Goal: Download file/media

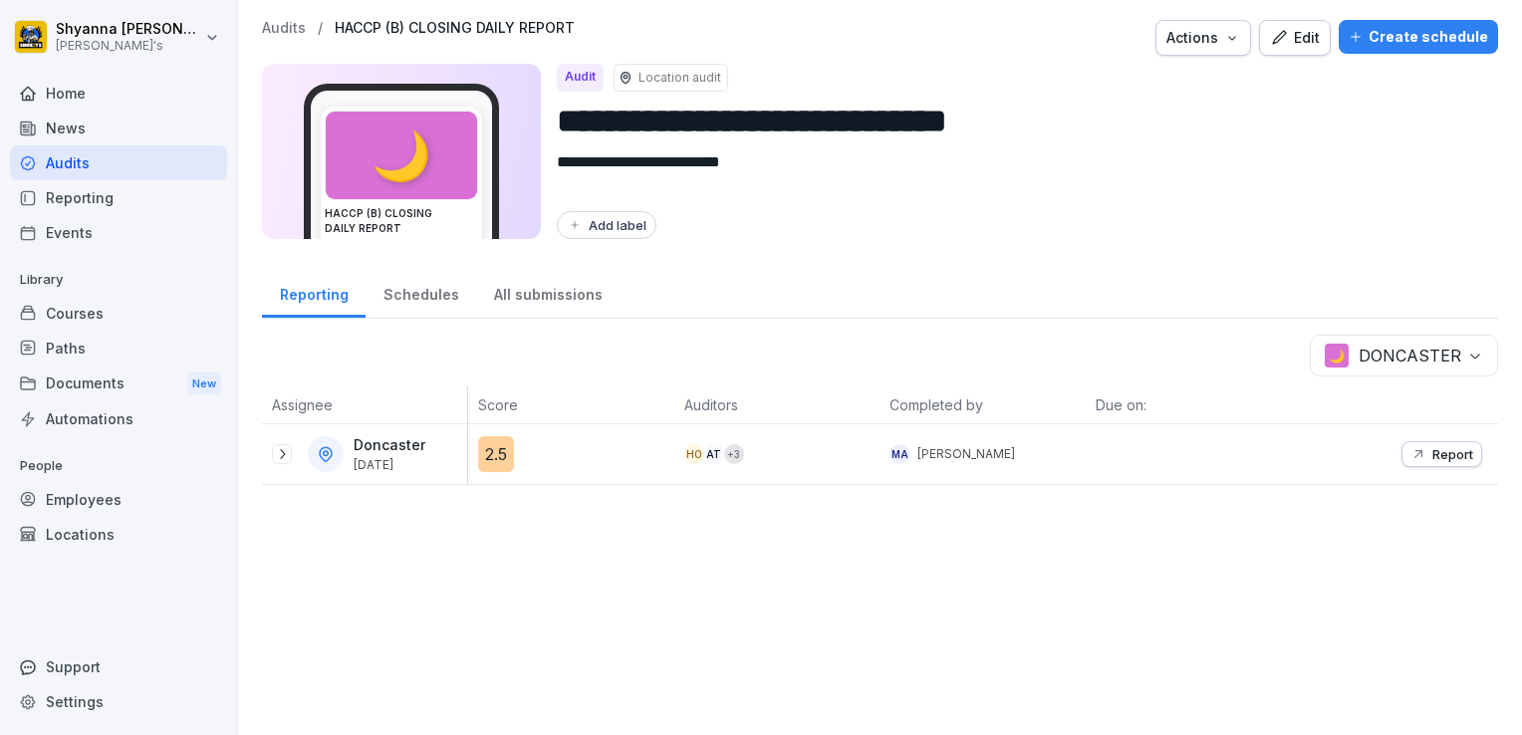
click at [1432, 464] on button "Report" at bounding box center [1441, 454] width 81 height 26
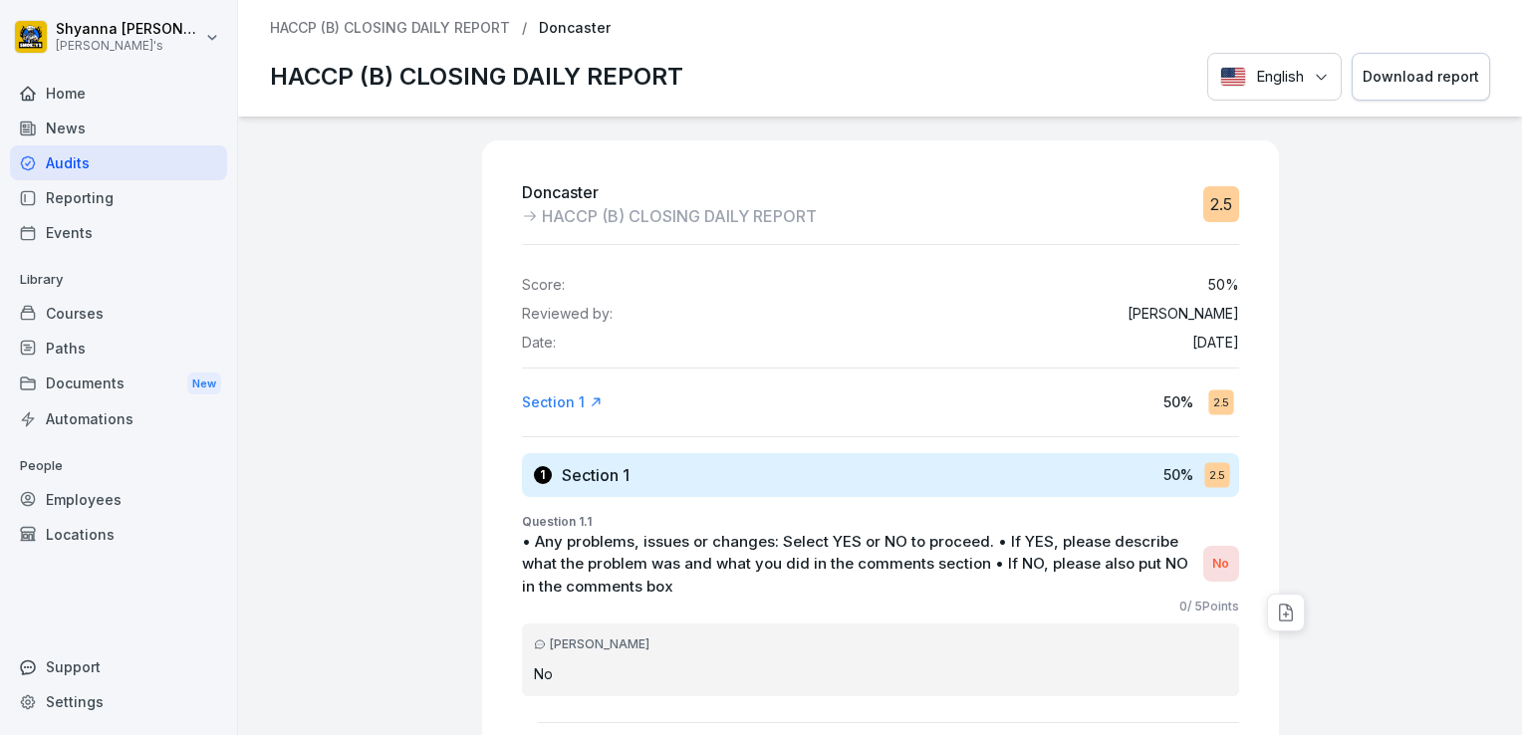
click at [1391, 80] on div "Download report" at bounding box center [1421, 77] width 117 height 22
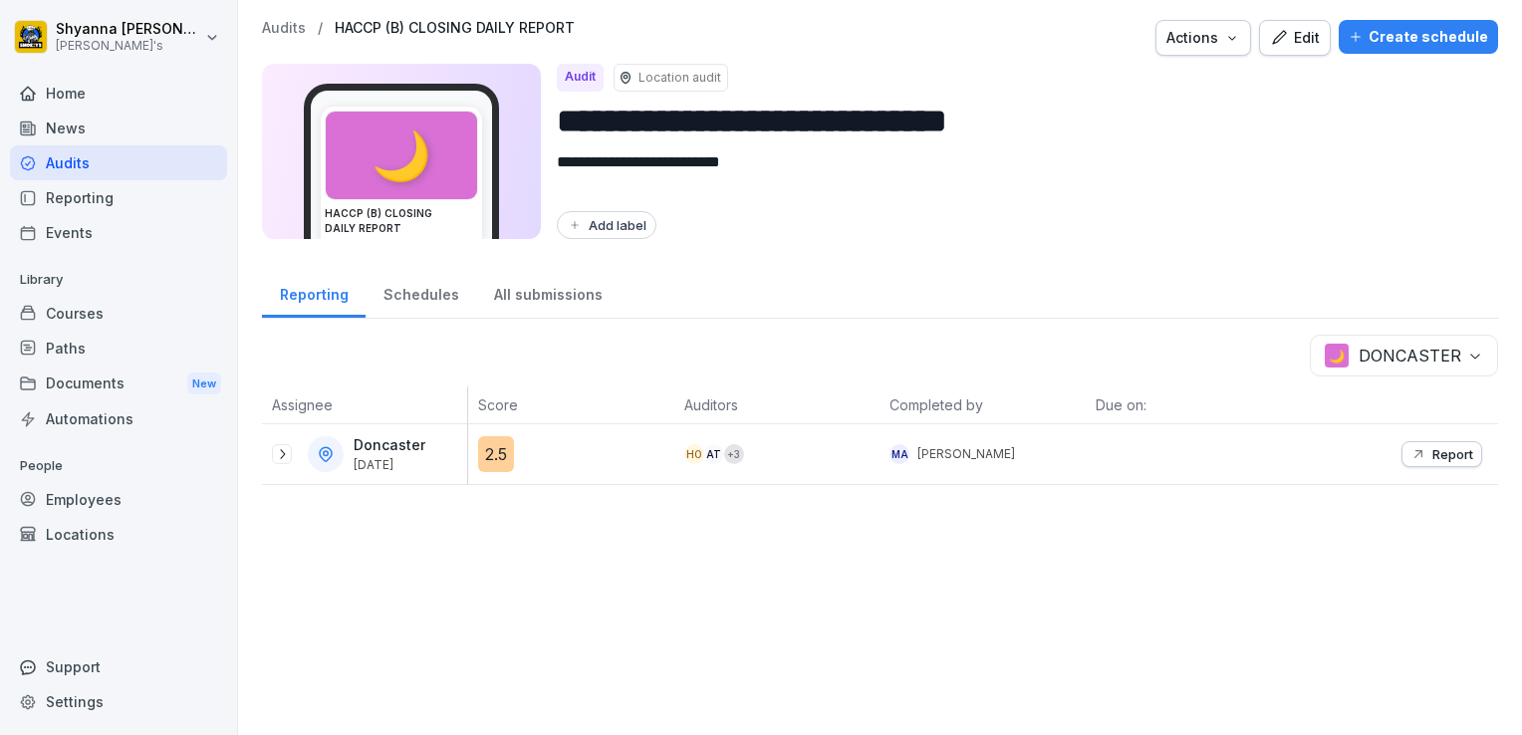
click at [1384, 357] on body "**********" at bounding box center [761, 367] width 1522 height 735
click at [275, 451] on icon at bounding box center [282, 454] width 16 height 16
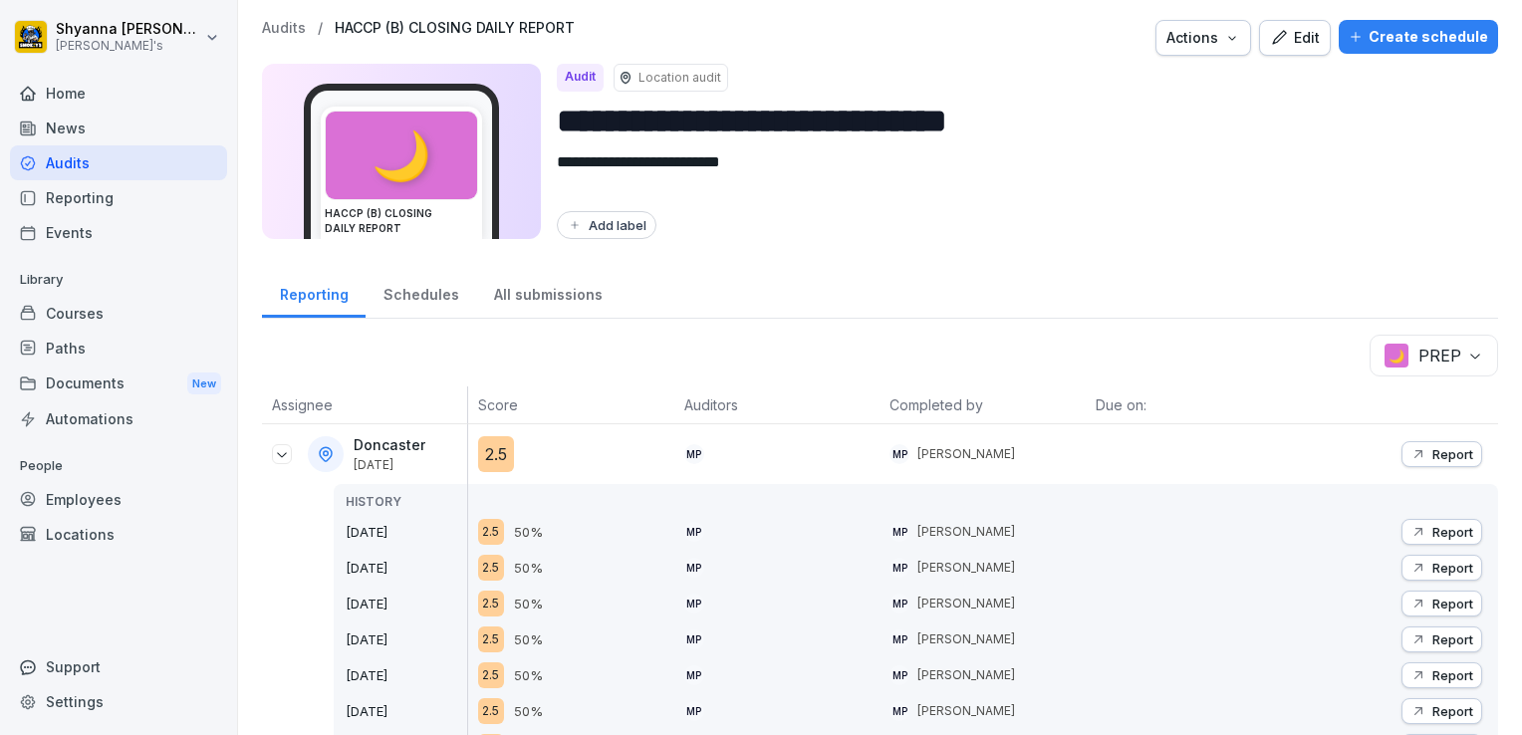
click at [1432, 529] on p "Report" at bounding box center [1452, 532] width 41 height 16
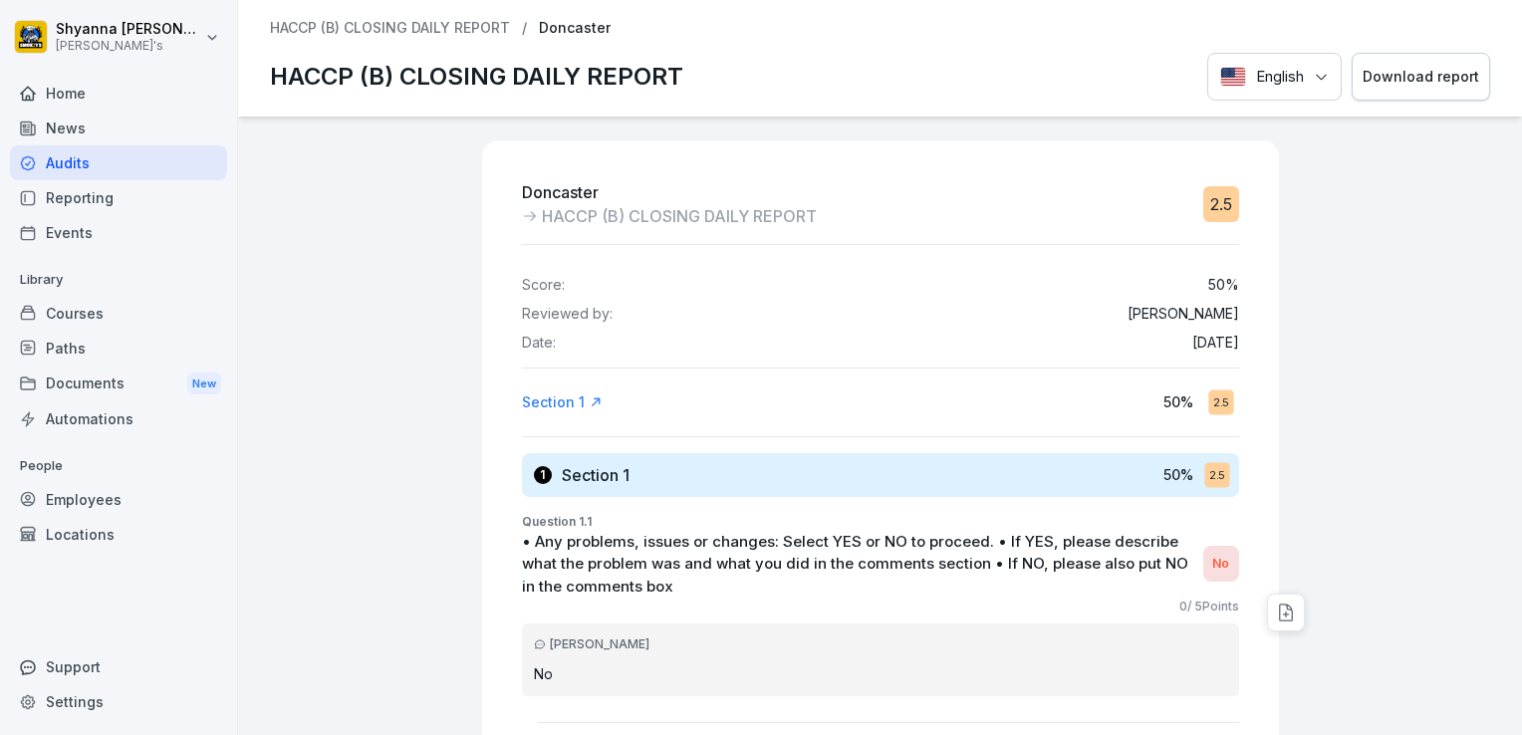
click at [1442, 84] on div "Download report" at bounding box center [1421, 77] width 117 height 22
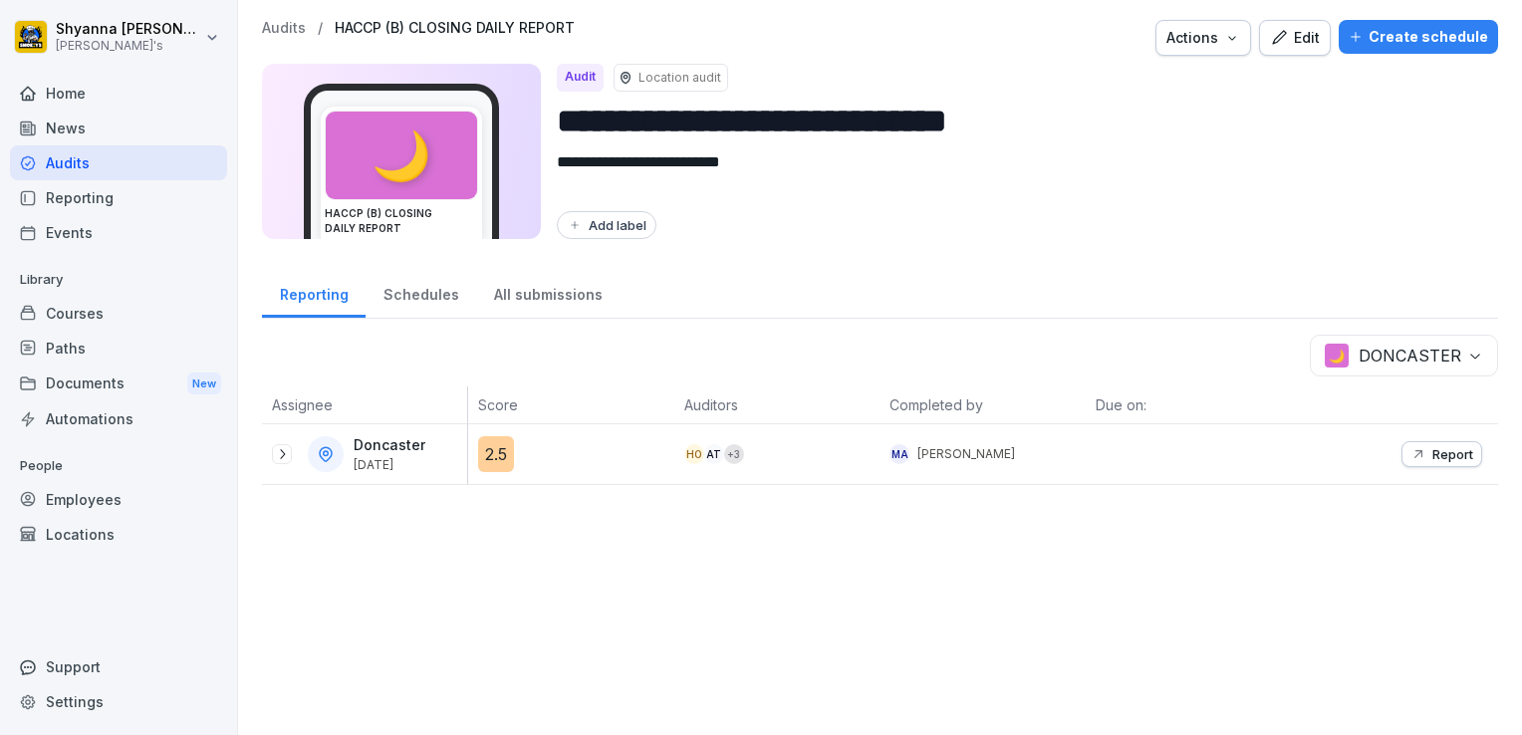
drag, startPoint x: 279, startPoint y: 456, endPoint x: 319, endPoint y: 460, distance: 40.0
click at [279, 456] on icon at bounding box center [282, 454] width 16 height 16
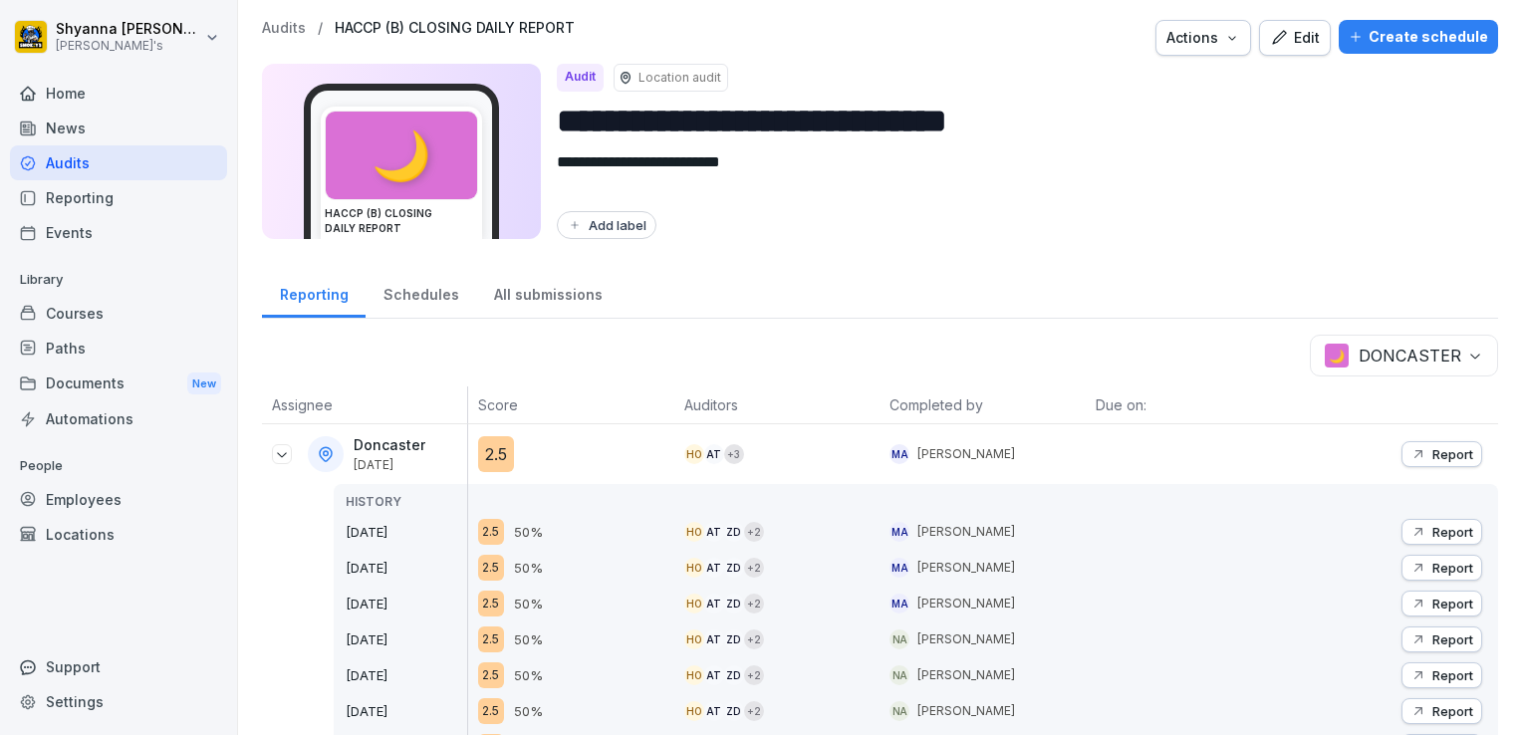
click at [1410, 451] on icon "button" at bounding box center [1418, 454] width 16 height 16
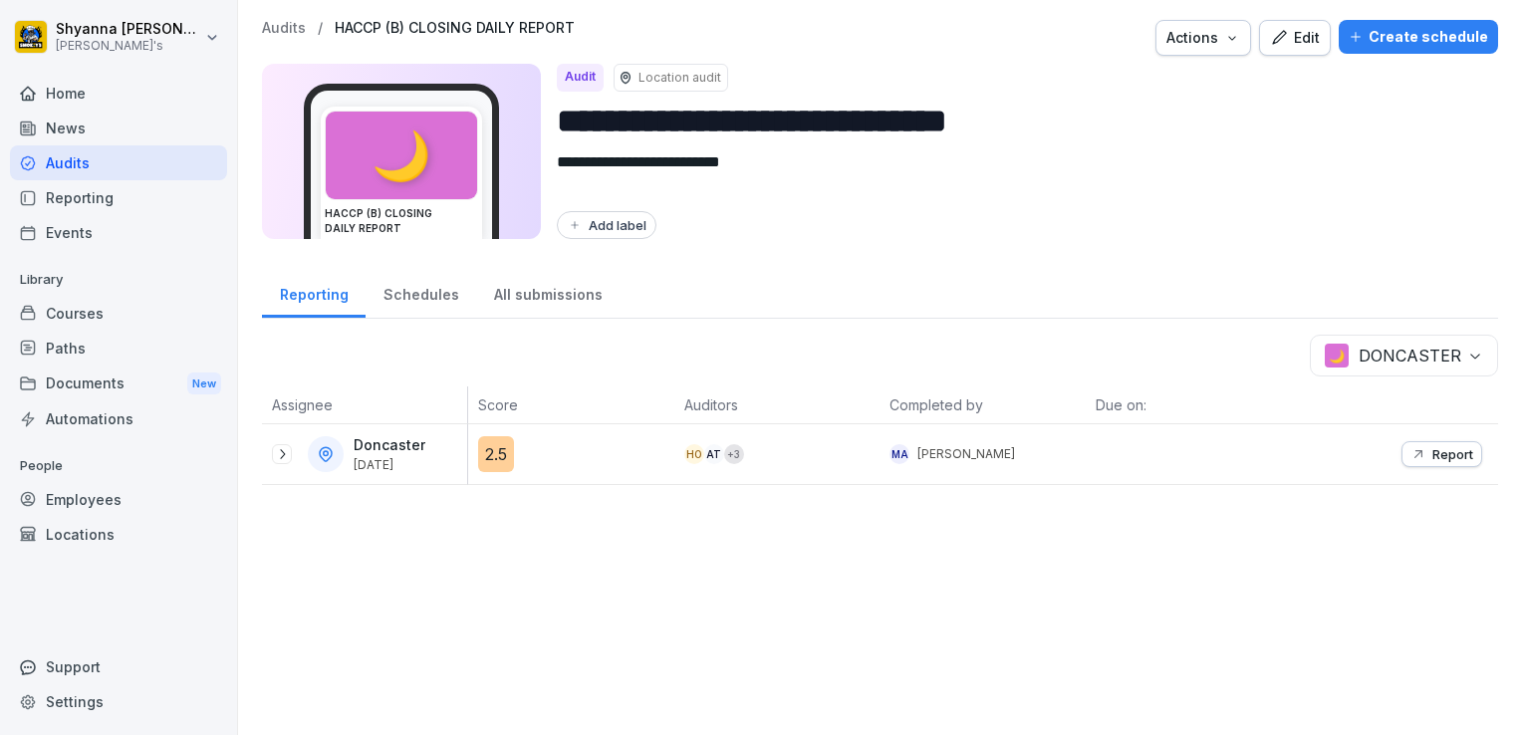
click at [1378, 368] on body "**********" at bounding box center [761, 367] width 1522 height 735
click at [1453, 446] on p "Report" at bounding box center [1452, 454] width 41 height 16
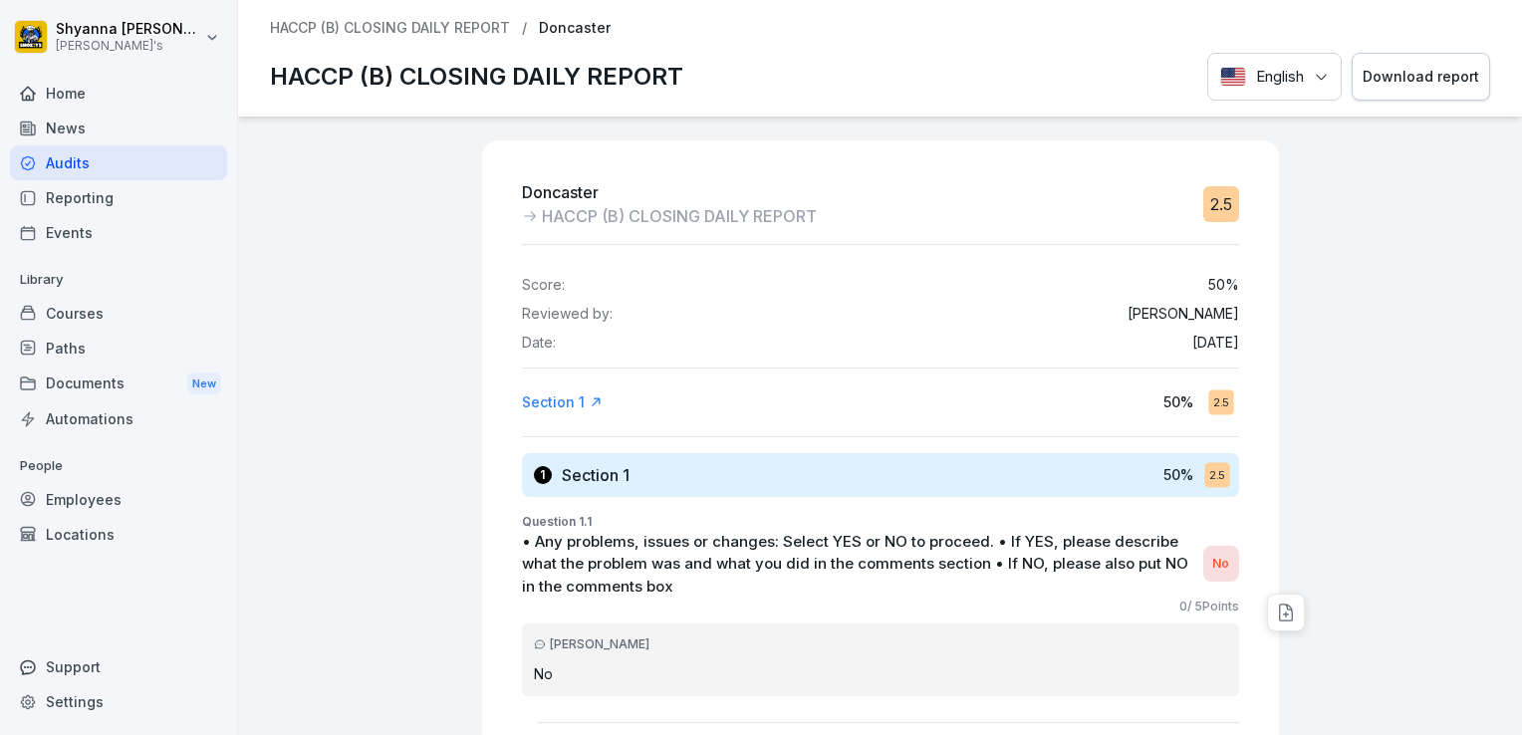
click at [1408, 82] on div "Download report" at bounding box center [1421, 77] width 117 height 22
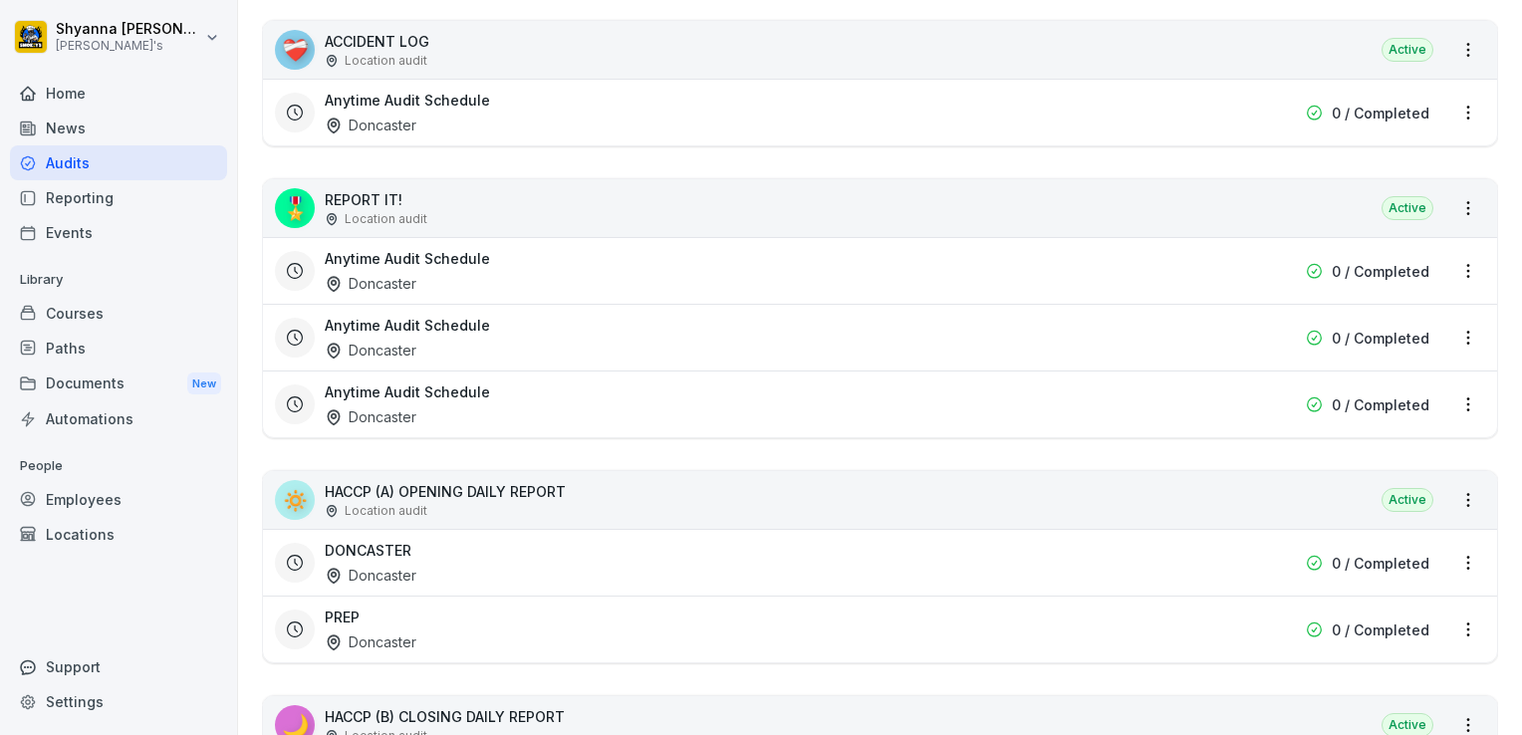
scroll to position [566, 0]
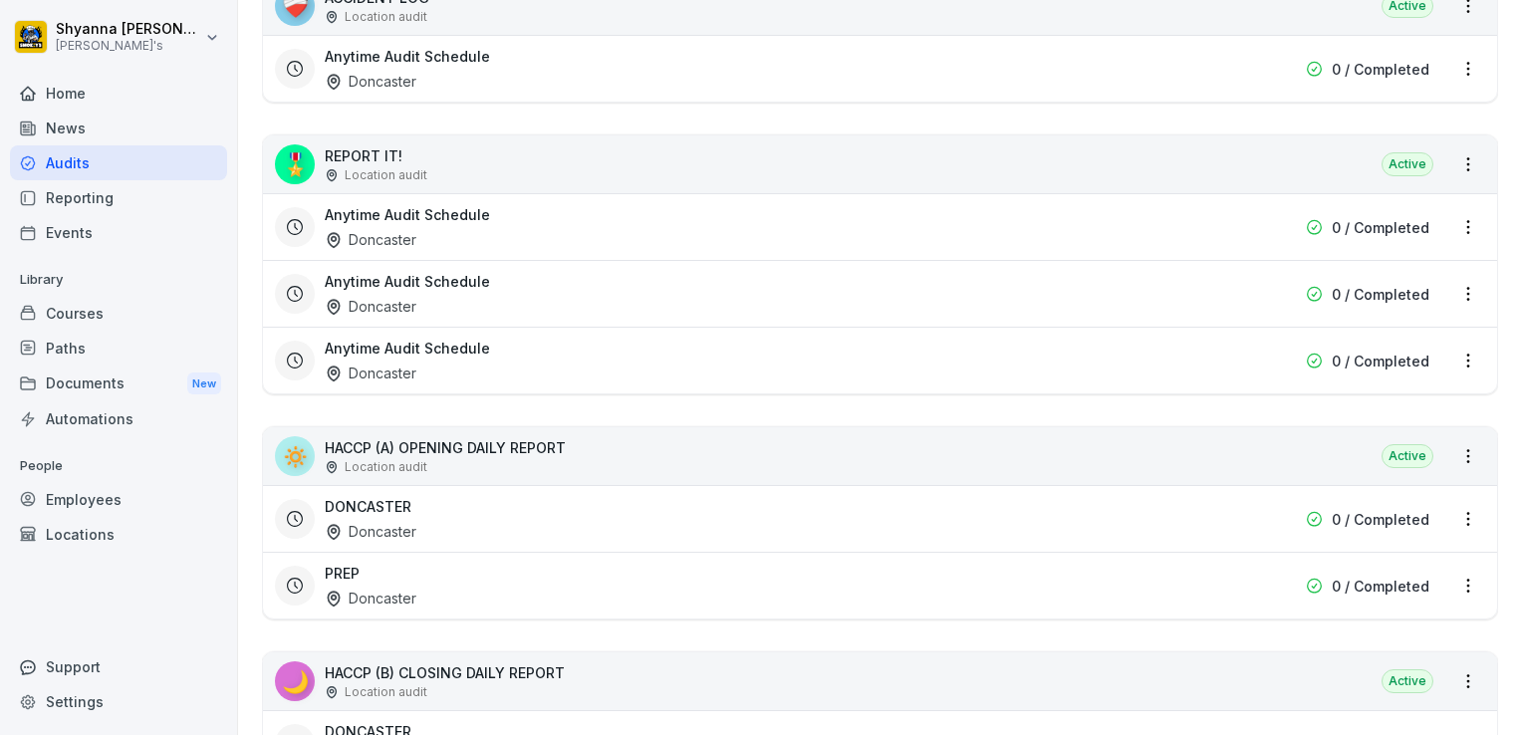
click at [387, 499] on h3 "DONCASTER" at bounding box center [368, 506] width 87 height 21
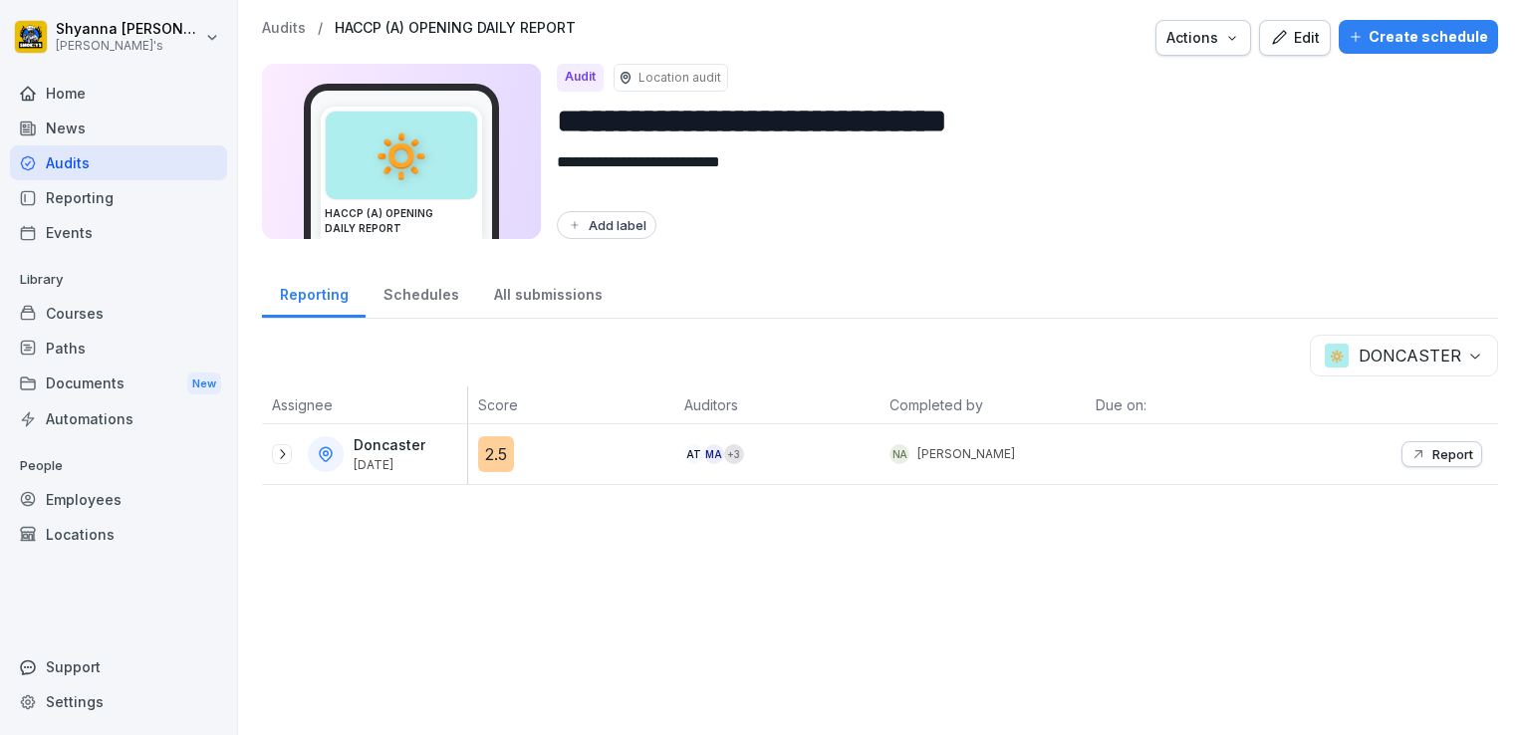
click at [279, 436] on div "Doncaster [DATE]" at bounding box center [369, 454] width 195 height 36
click at [277, 454] on icon at bounding box center [282, 454] width 16 height 16
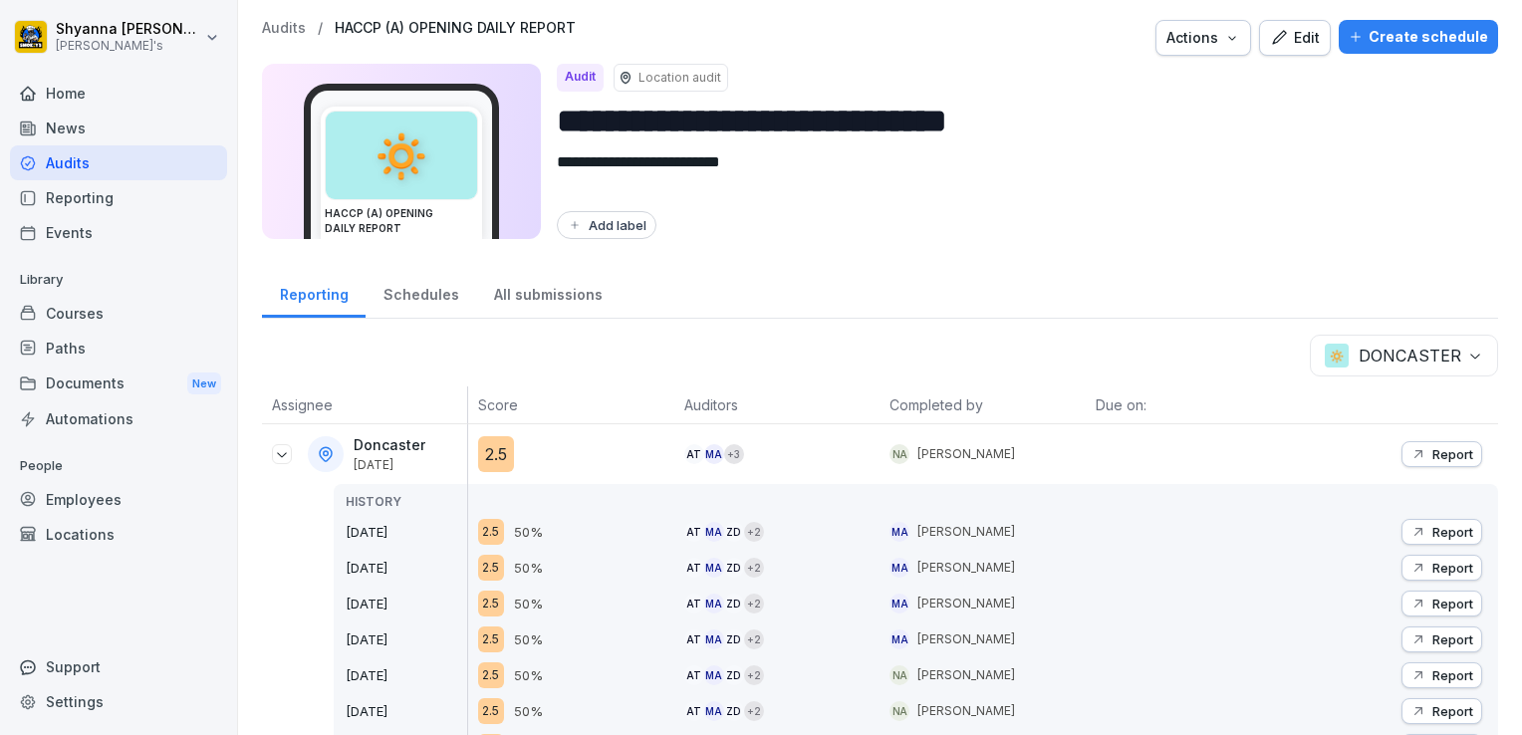
click at [1415, 524] on div "Report" at bounding box center [1441, 532] width 63 height 16
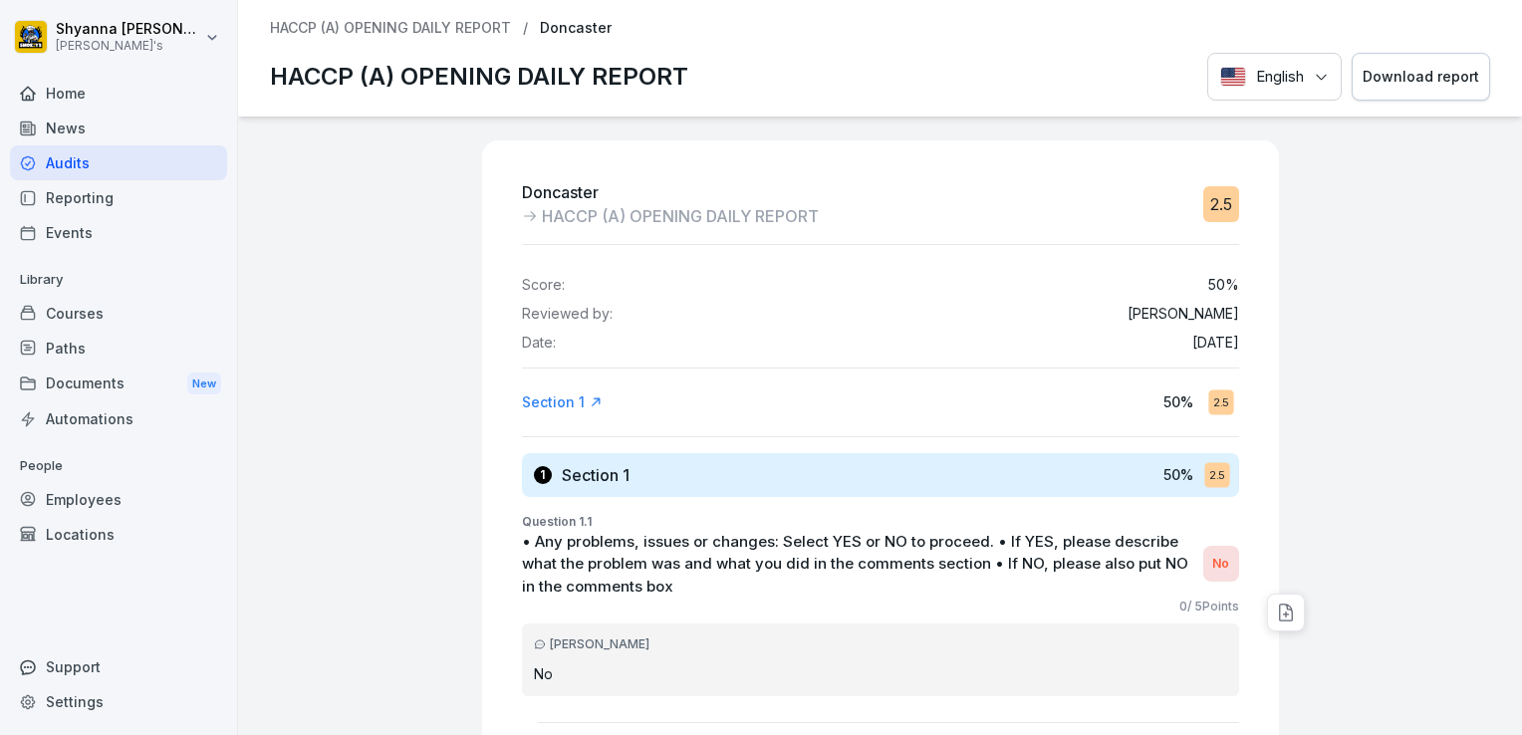
click at [1409, 58] on button "Download report" at bounding box center [1421, 77] width 138 height 49
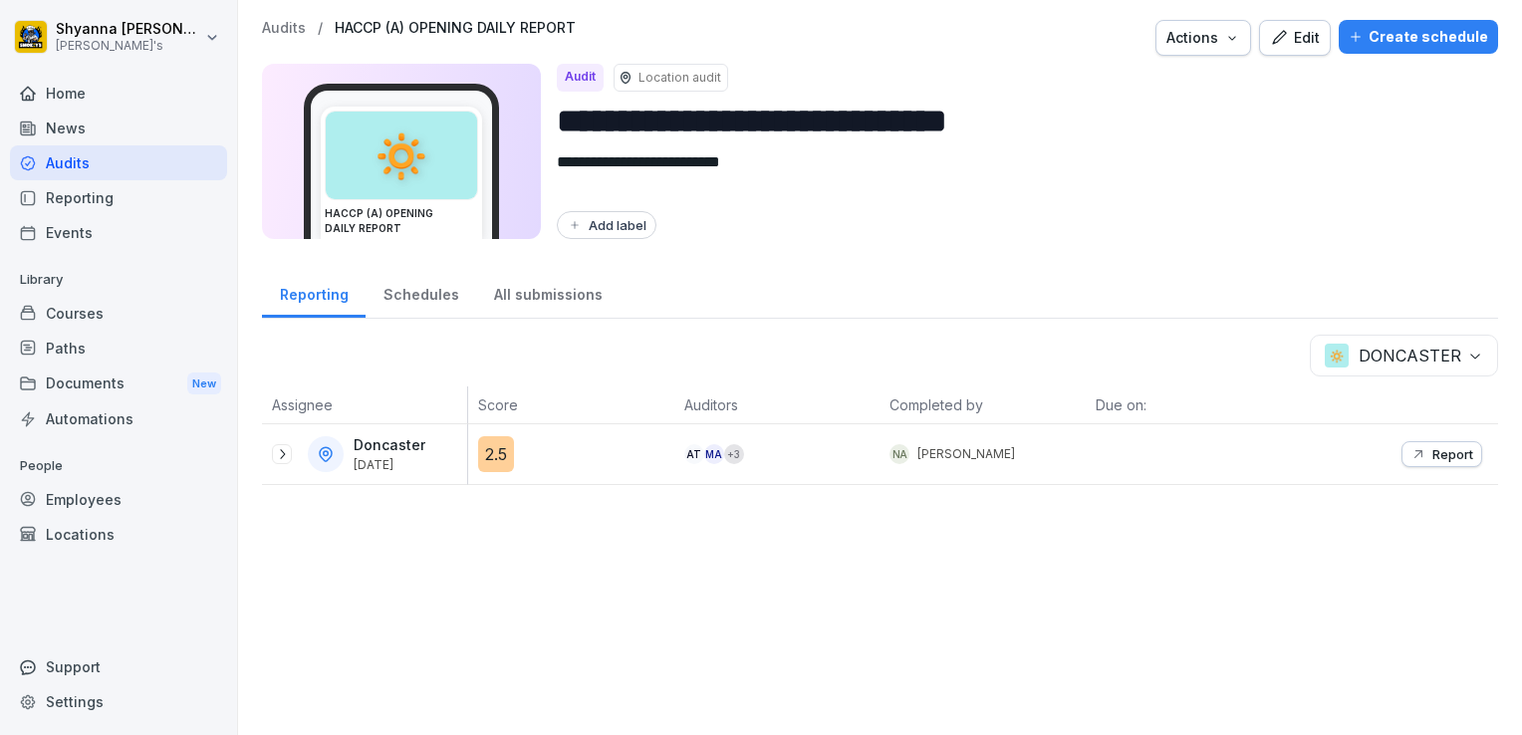
click at [1438, 452] on p "Report" at bounding box center [1452, 454] width 41 height 16
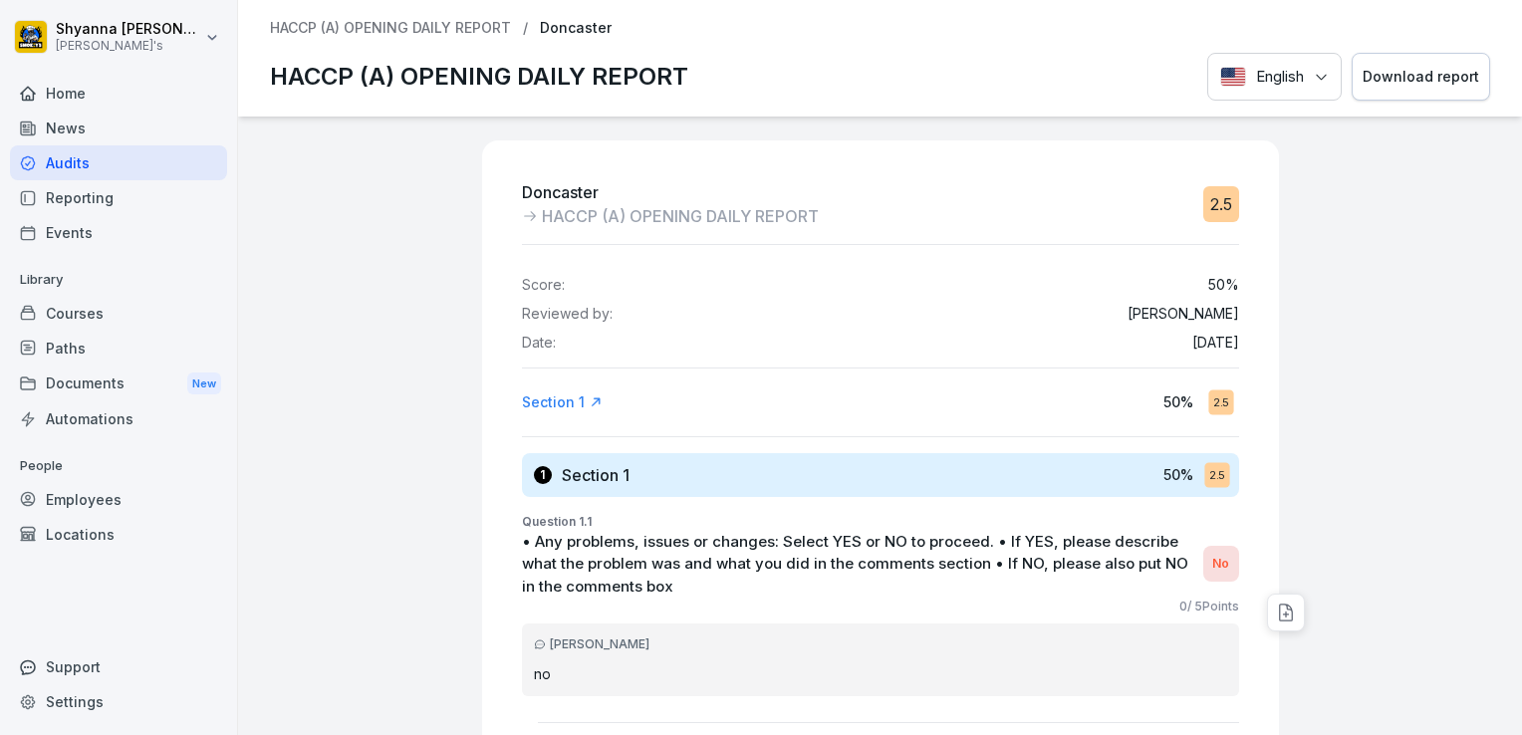
click at [1405, 70] on div "Download report" at bounding box center [1421, 77] width 117 height 22
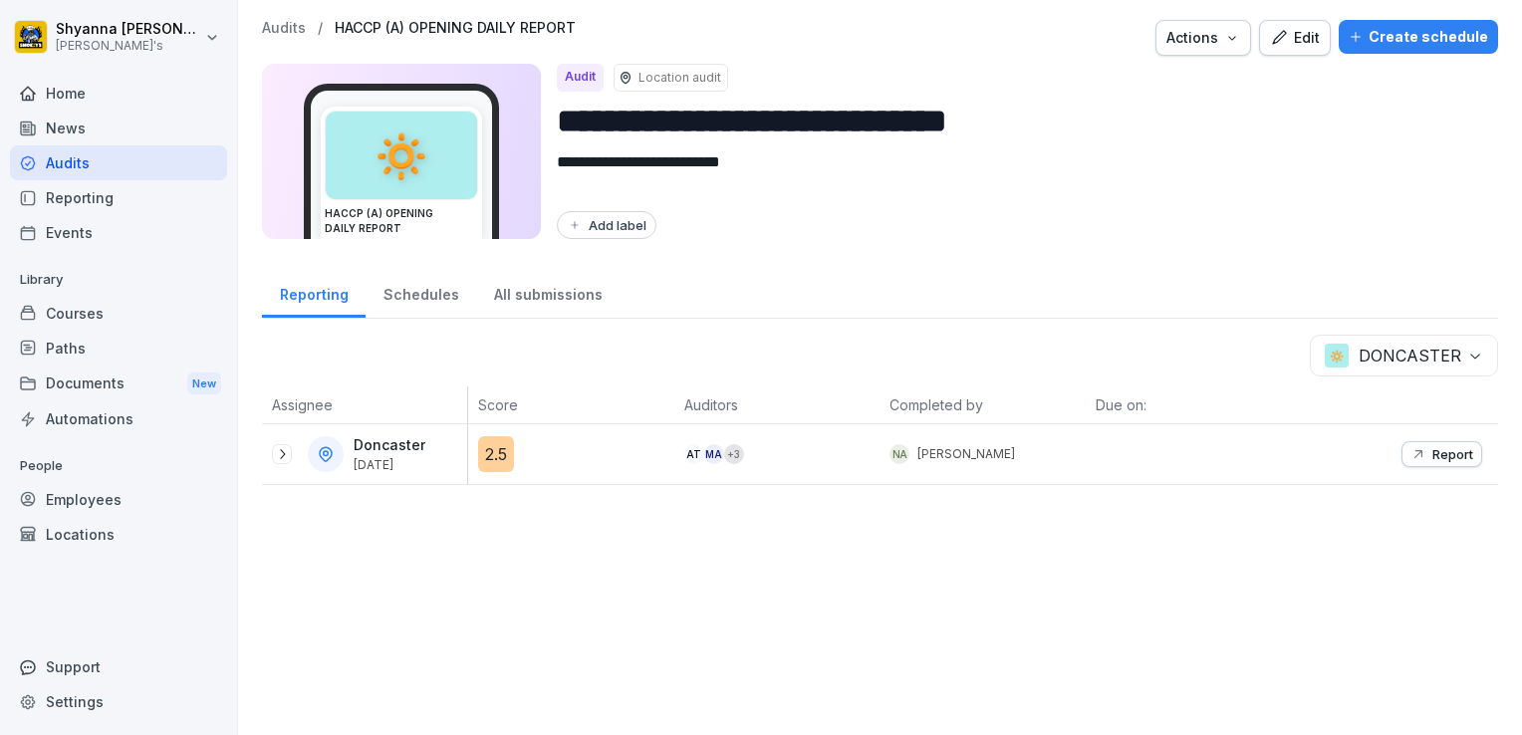
drag, startPoint x: 283, startPoint y: 452, endPoint x: 288, endPoint y: 461, distance: 10.3
click at [283, 452] on icon at bounding box center [282, 454] width 16 height 16
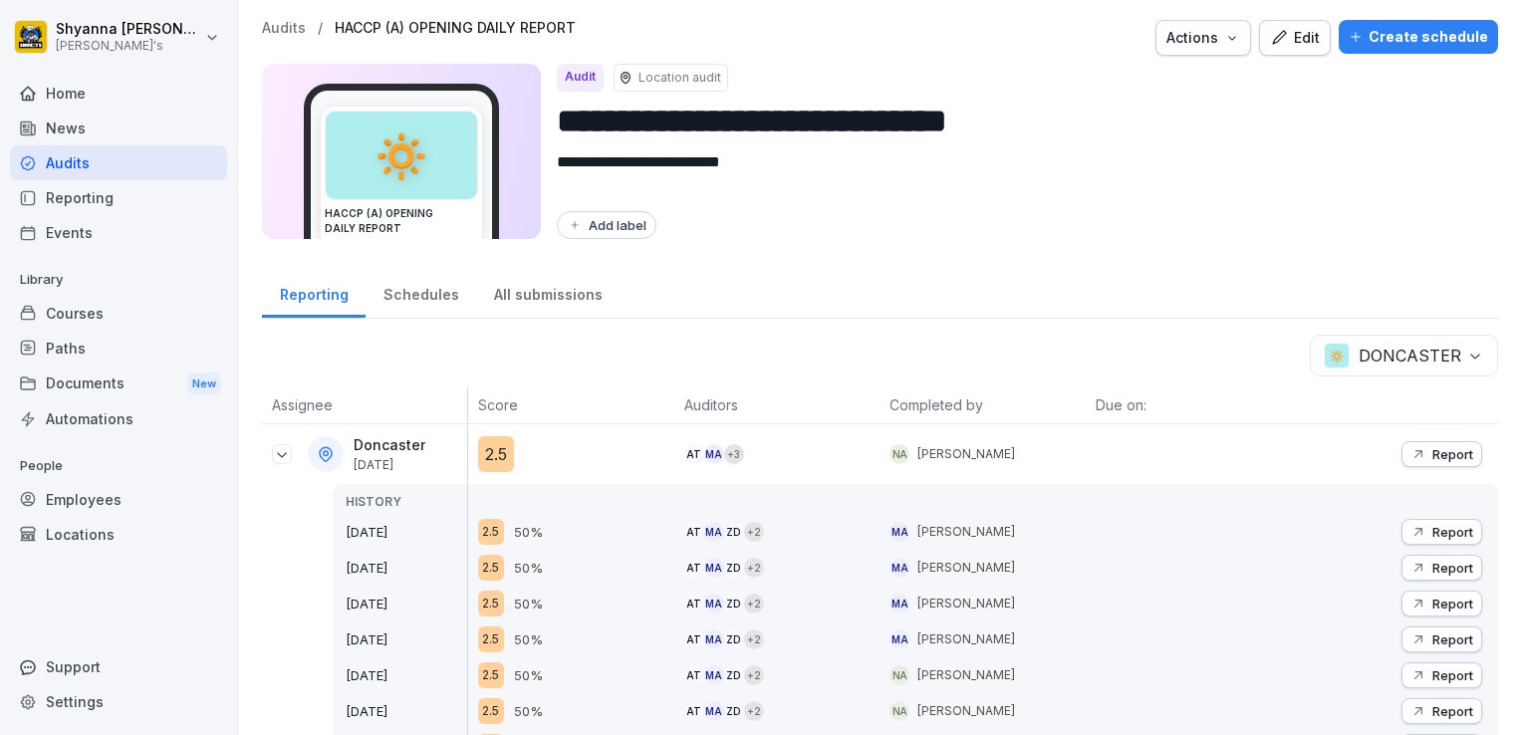
click at [1431, 520] on button "Report" at bounding box center [1441, 532] width 81 height 26
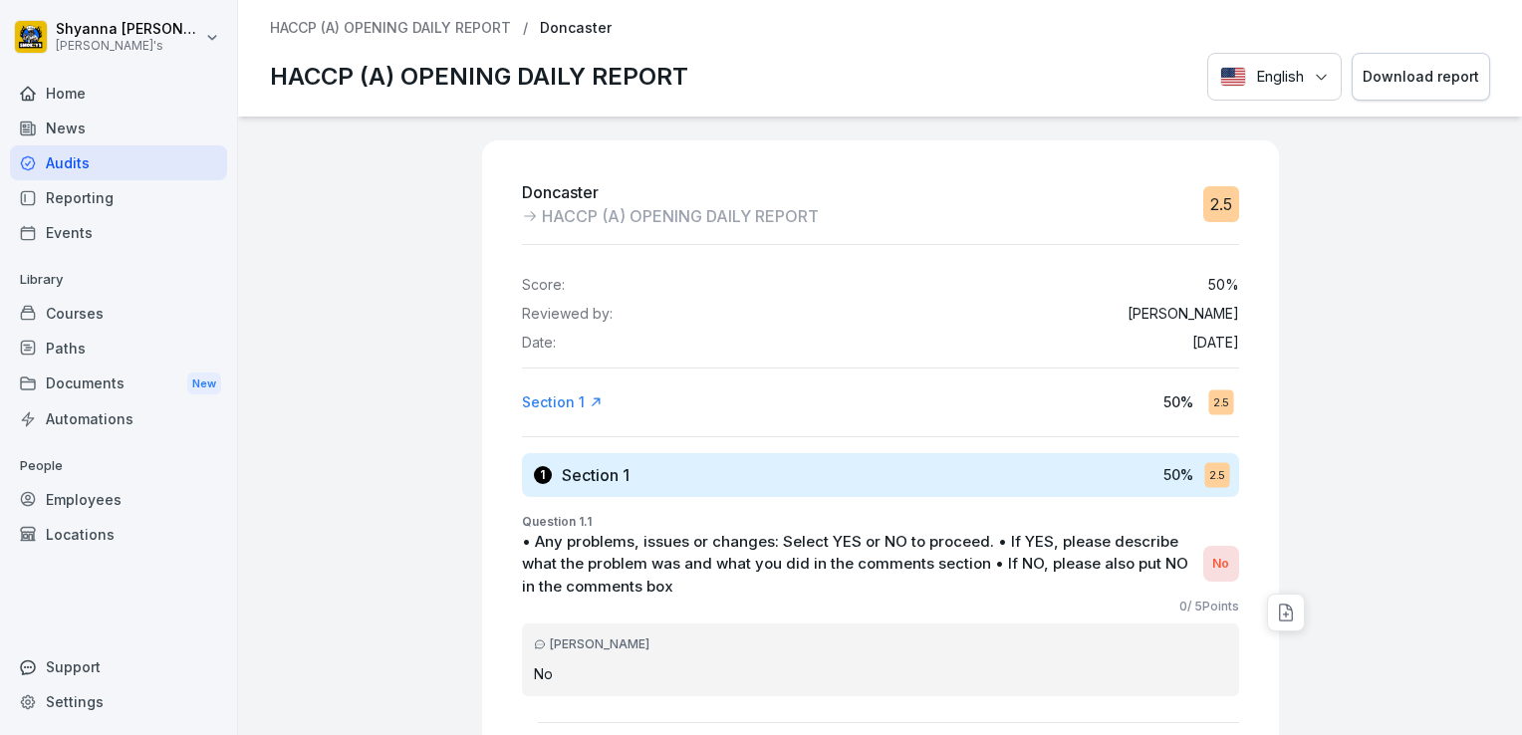
click at [1440, 90] on button "Download report" at bounding box center [1421, 77] width 138 height 49
